Goal: Navigation & Orientation: Find specific page/section

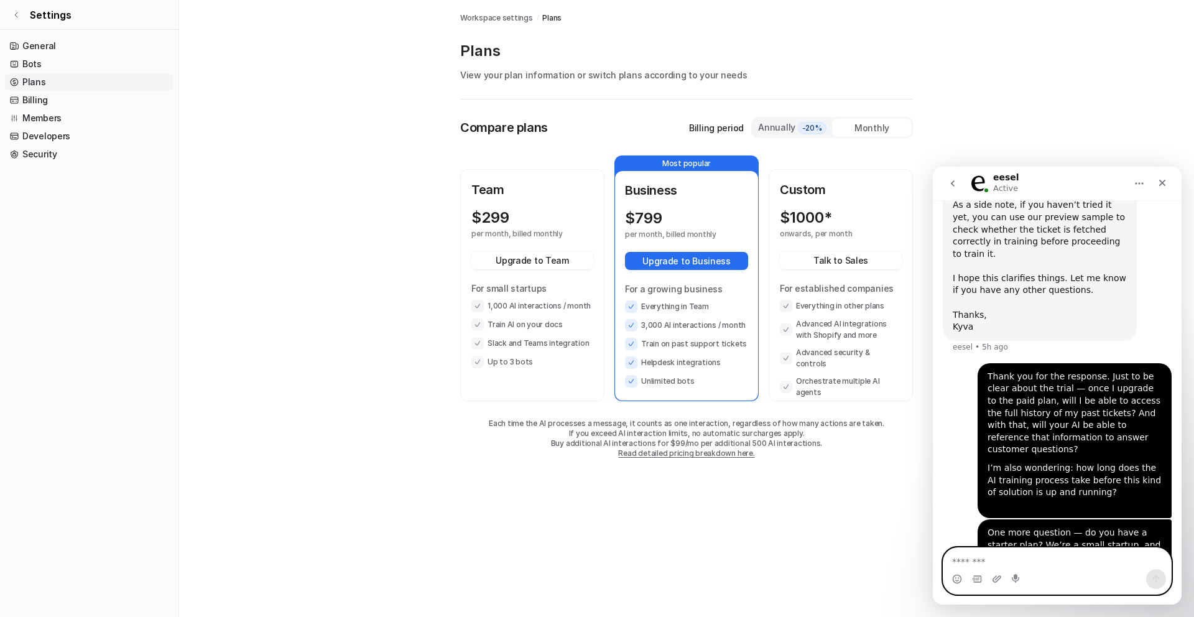
scroll to position [791, 0]
click at [9, 16] on link "Settings" at bounding box center [89, 15] width 178 height 30
click at [14, 14] on icon at bounding box center [15, 14] width 7 height 7
click at [17, 12] on icon at bounding box center [15, 14] width 7 height 7
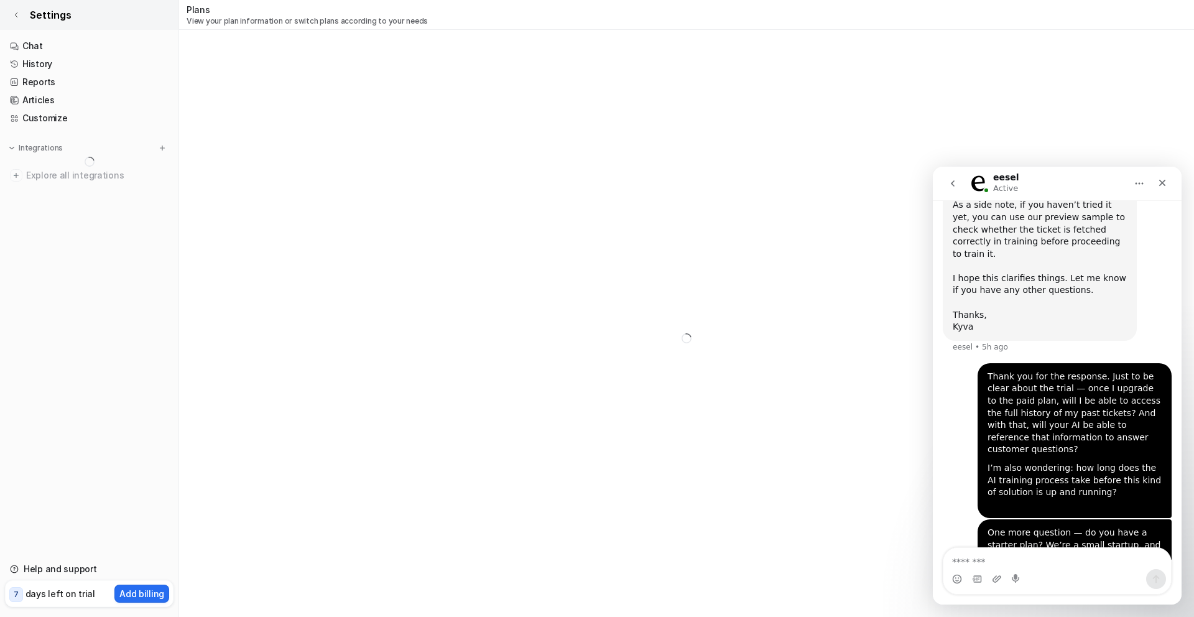
click at [16, 14] on icon at bounding box center [15, 14] width 7 height 7
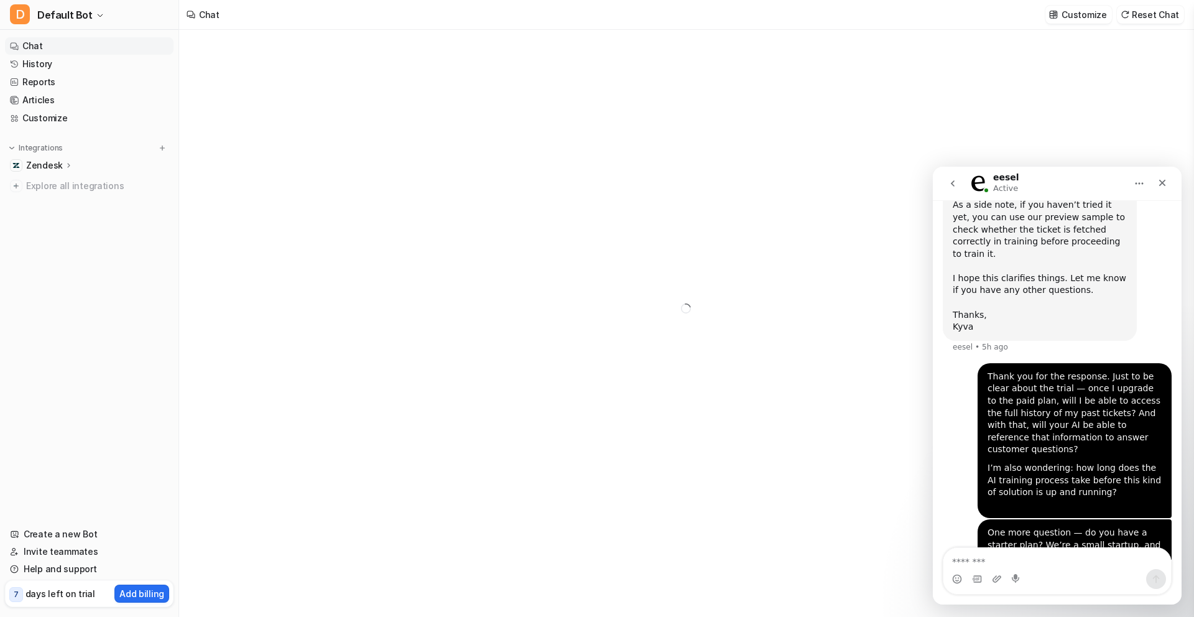
type textarea "**********"
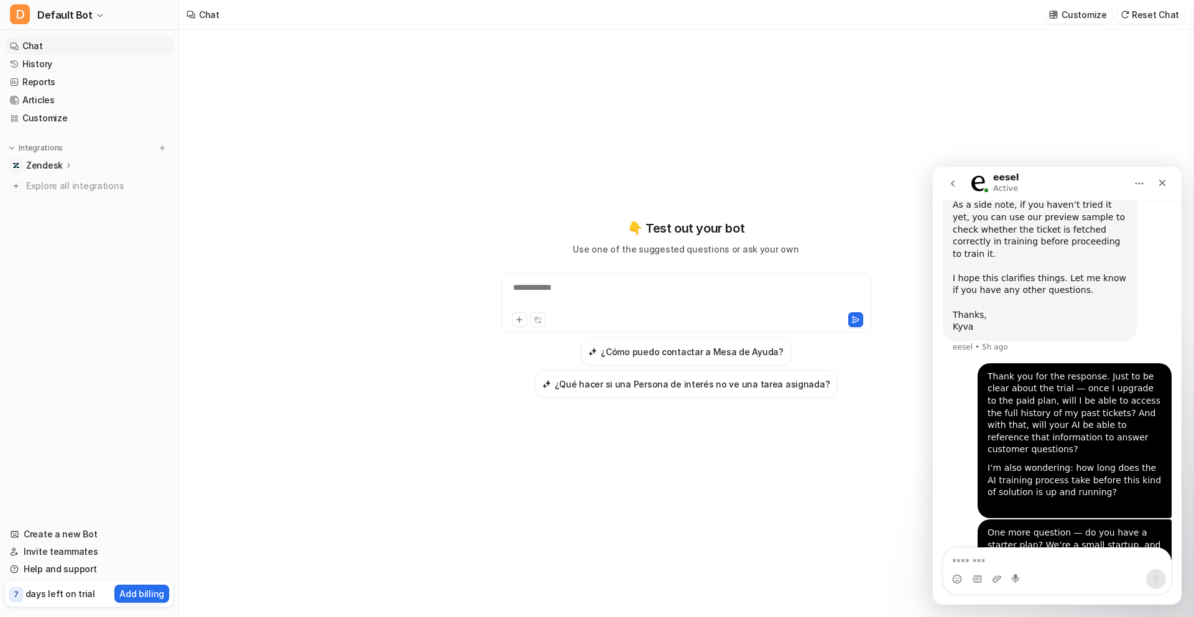
click at [58, 165] on p "Zendesk" at bounding box center [44, 165] width 37 height 12
